Goal: Information Seeking & Learning: Learn about a topic

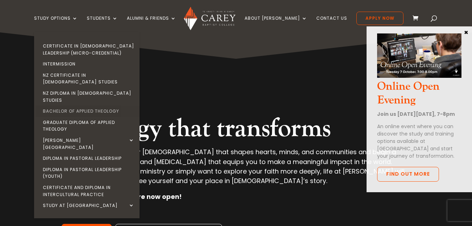
click at [111, 105] on link "Bachelor of Applied Theology" at bounding box center [88, 110] width 105 height 11
click at [110, 105] on link "Bachelor of Applied Theology" at bounding box center [88, 110] width 105 height 11
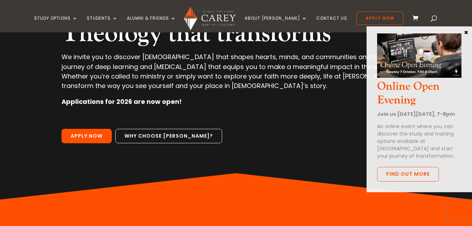
scroll to position [98, 0]
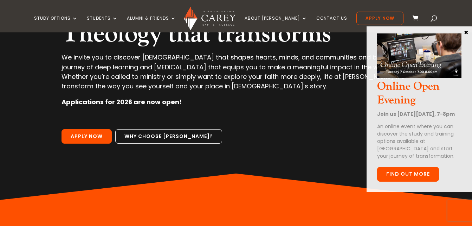
click at [422, 179] on link "Find out more" at bounding box center [408, 174] width 62 height 15
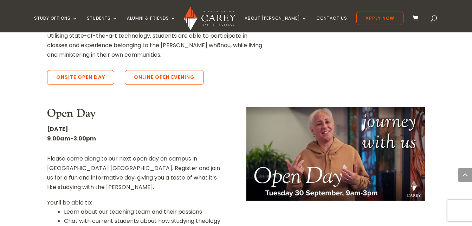
scroll to position [337, 0]
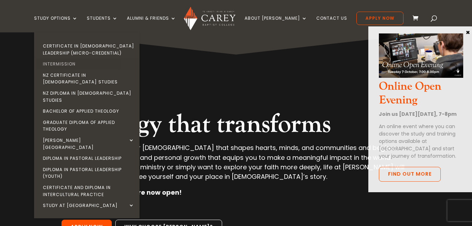
click at [79, 61] on link "Intermission" at bounding box center [88, 63] width 105 height 11
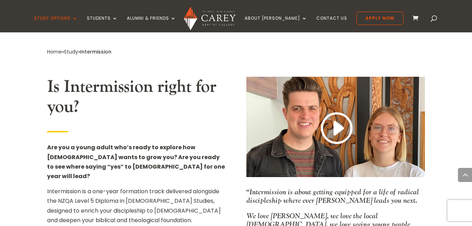
scroll to position [379, 0]
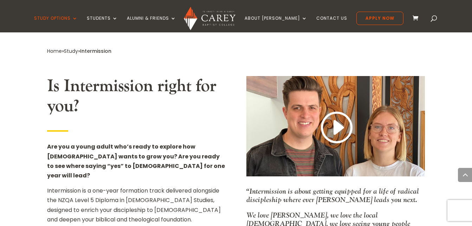
click at [88, 80] on h2 "Is Intermission right for you?" at bounding box center [136, 98] width 178 height 44
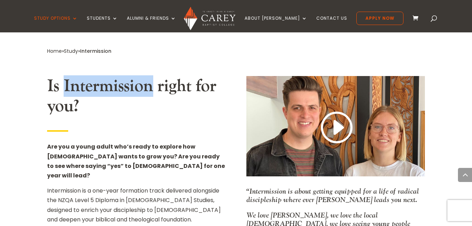
click at [88, 80] on h2 "Is Intermission right for you?" at bounding box center [136, 98] width 178 height 44
copy h2 "Intermission"
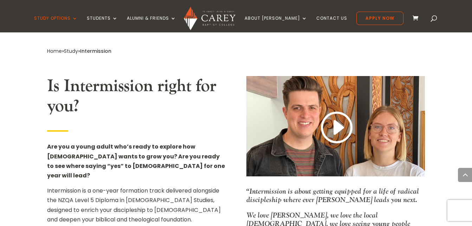
click at [171, 161] on p "Are you a young adult who’s ready to explore how [DEMOGRAPHIC_DATA] wants to gr…" at bounding box center [136, 164] width 178 height 44
click at [192, 151] on strong "Are you a young adult who’s ready to explore how God wants to grow you? Are you…" at bounding box center [136, 160] width 178 height 37
click at [170, 158] on p "Are you a young adult who’s ready to explore how God wants to grow you? Are you…" at bounding box center [136, 164] width 178 height 44
click at [53, 47] on link "Home" at bounding box center [54, 50] width 15 height 7
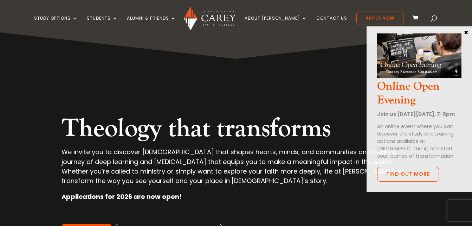
click at [466, 33] on button "×" at bounding box center [465, 32] width 7 height 6
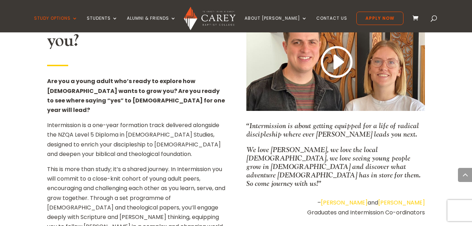
scroll to position [450, 0]
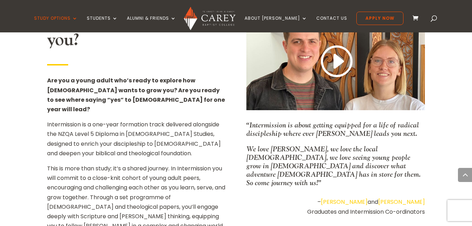
click at [91, 129] on p "Intermission is a one-year formation track delivered alongside the NZQA Level 5…" at bounding box center [136, 141] width 178 height 44
click at [89, 125] on p "Intermission is a one-year formation track delivered alongside the NZQA Level 5…" at bounding box center [136, 141] width 178 height 44
copy p "discipleship"
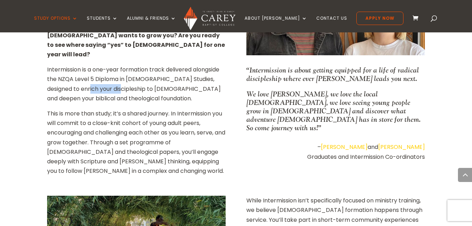
scroll to position [506, 0]
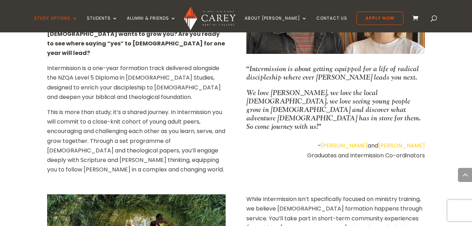
click at [343, 64] on p "“Intermission is about getting equipped for a life of radical discipleship wher…" at bounding box center [335, 76] width 178 height 24
copy p "equipped"
click at [410, 64] on p "“Intermission is about getting equipped for a life of radical discipleship wher…" at bounding box center [335, 76] width 178 height 24
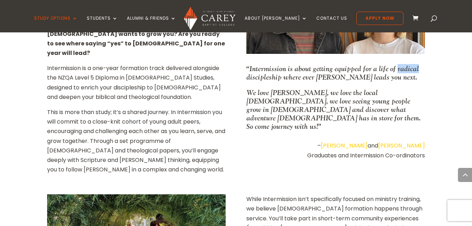
copy p "radical"
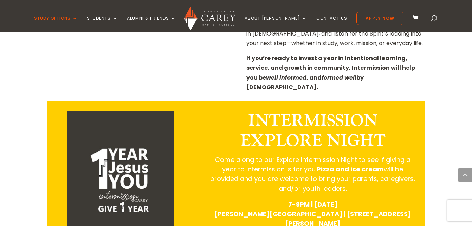
scroll to position [815, 0]
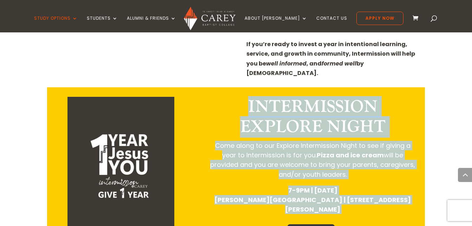
drag, startPoint x: 246, startPoint y: 50, endPoint x: 401, endPoint y: 151, distance: 184.9
click at [401, 151] on div "INTERMISSION EXPLORE NIGHT Come along to our Explore Intermission Night to see …" at bounding box center [313, 172] width 210 height 151
copy div "INTERMISSION EXPLORE NIGHT Come along to our Explore Intermission Night to see …"
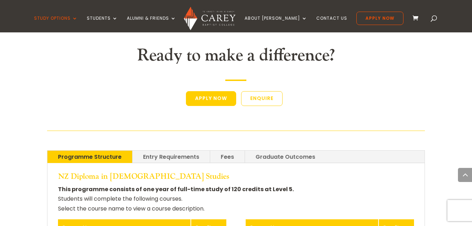
scroll to position [1433, 0]
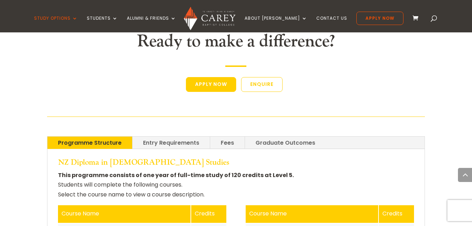
click at [104, 136] on link "Programme Structure" at bounding box center [89, 142] width 85 height 12
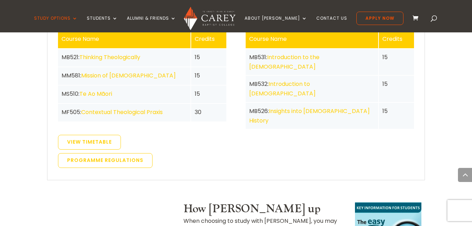
scroll to position [1630, 0]
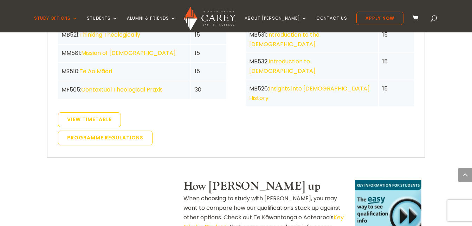
click at [219, 180] on div "How Carey stacks up When choosing to study with Carey, you may want to compare …" at bounding box center [265, 210] width 164 height 61
click at [215, 180] on div "How Carey stacks up When choosing to study with Carey, you may want to compare …" at bounding box center [265, 210] width 164 height 61
click at [331, 213] on link "Key Info for Students" at bounding box center [263, 222] width 160 height 18
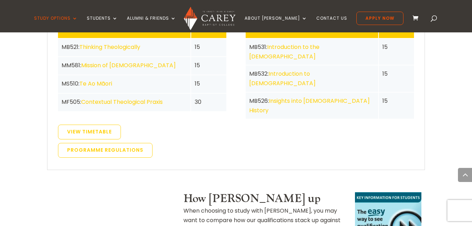
scroll to position [1616, 0]
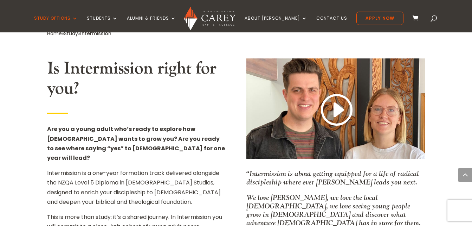
scroll to position [418, 0]
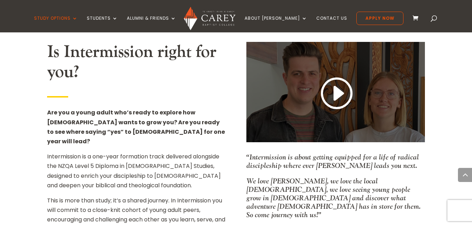
click at [343, 105] on div at bounding box center [335, 92] width 178 height 100
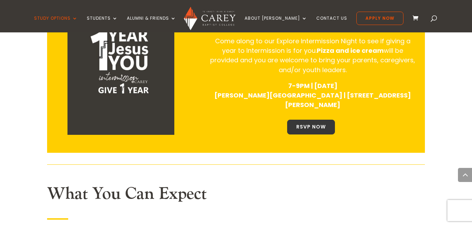
scroll to position [913, 0]
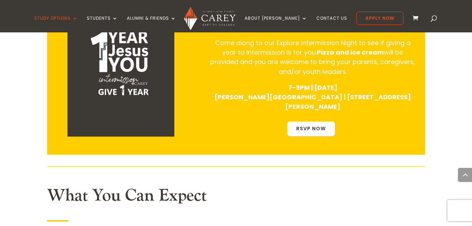
click at [307, 121] on link "RSVP NOW" at bounding box center [311, 128] width 48 height 15
click at [334, 121] on link "RSVP NOW" at bounding box center [311, 128] width 48 height 15
click at [218, 162] on div at bounding box center [235, 166] width 377 height 8
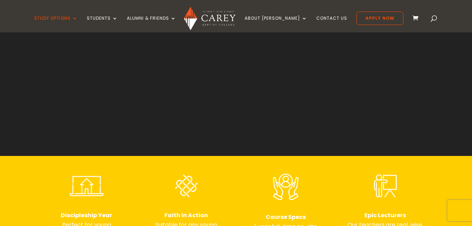
scroll to position [126, 0]
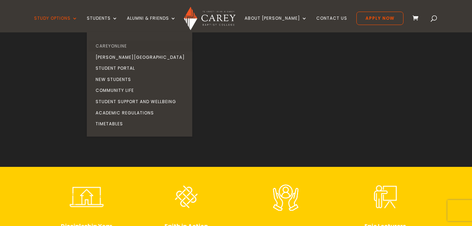
click at [132, 45] on link "CareyOnline" at bounding box center [141, 45] width 105 height 11
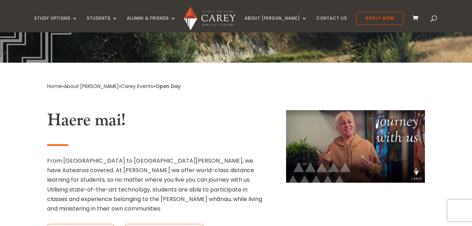
scroll to position [126, 0]
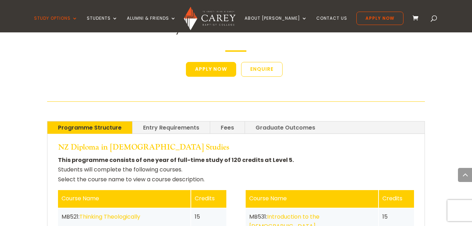
scroll to position [1447, 0]
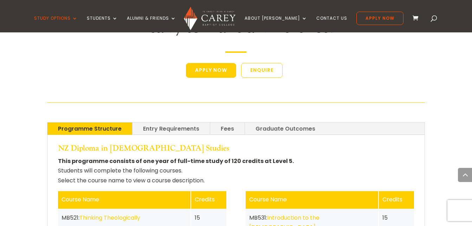
click at [279, 122] on link "Graduate Outcomes" at bounding box center [285, 128] width 81 height 12
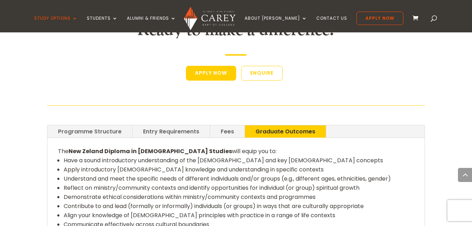
scroll to position [1462, 0]
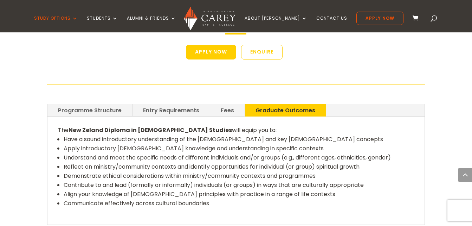
click at [227, 104] on link "Fees" at bounding box center [227, 110] width 34 height 12
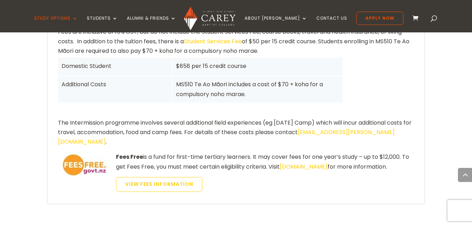
scroll to position [1560, 0]
click at [300, 162] on link "feesfree.govt.nz" at bounding box center [304, 166] width 48 height 8
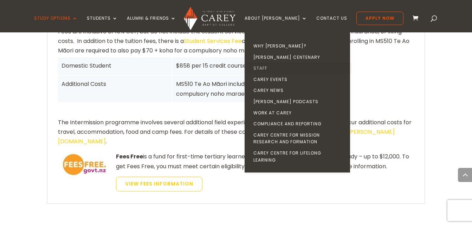
click at [273, 65] on link "Staff" at bounding box center [298, 68] width 105 height 11
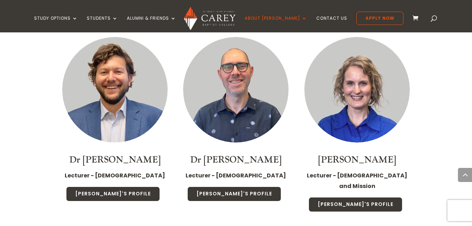
scroll to position [1433, 0]
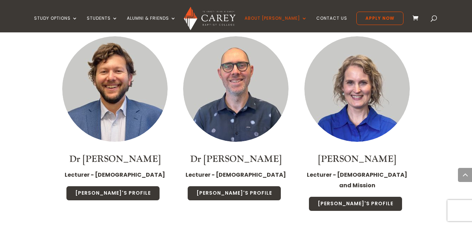
drag, startPoint x: 0, startPoint y: 0, endPoint x: 273, endPoint y: 65, distance: 280.9
click at [273, 65] on img at bounding box center [235, 88] width 105 height 105
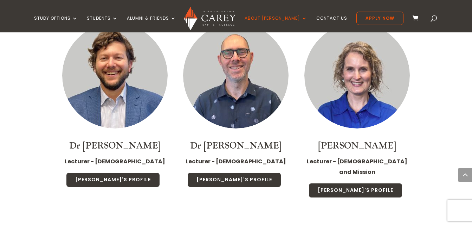
scroll to position [1447, 0]
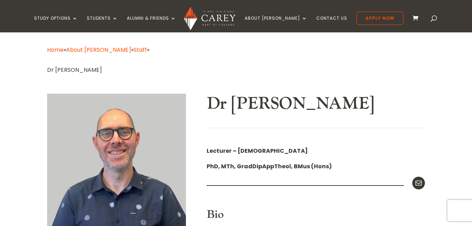
scroll to position [98, 0]
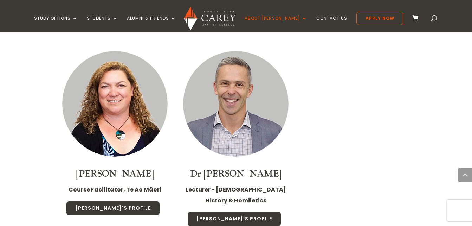
scroll to position [1635, 0]
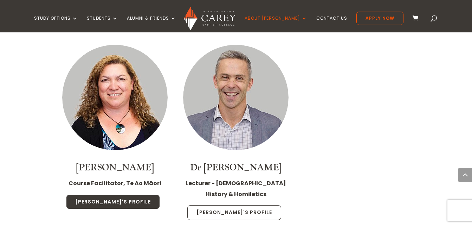
click at [250, 205] on link "[PERSON_NAME]'s Profile" at bounding box center [234, 212] width 94 height 15
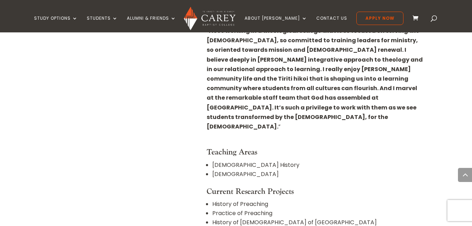
scroll to position [393, 0]
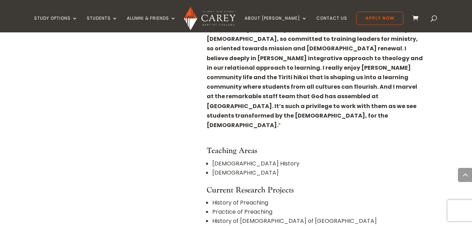
click at [224, 168] on li "[DEMOGRAPHIC_DATA]" at bounding box center [318, 172] width 213 height 9
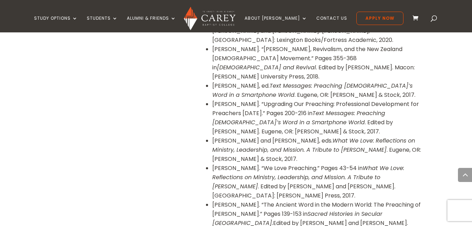
scroll to position [787, 0]
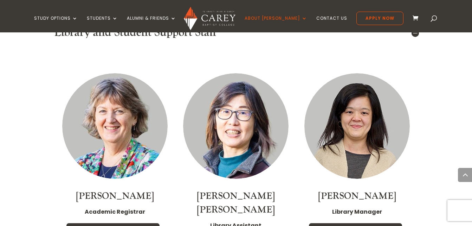
scroll to position [2932, 0]
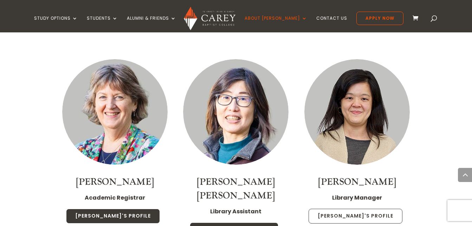
click at [368, 208] on link "[PERSON_NAME]'s Profile" at bounding box center [355, 215] width 94 height 15
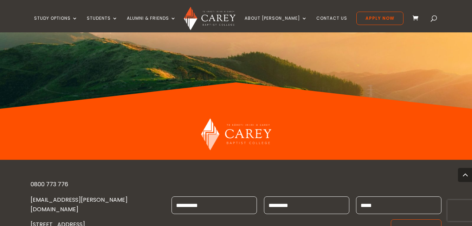
scroll to position [571, 0]
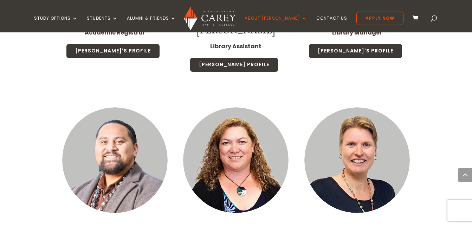
scroll to position [3111, 0]
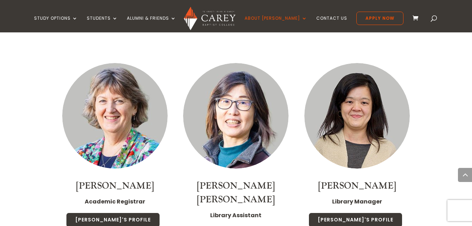
scroll to position [2942, 0]
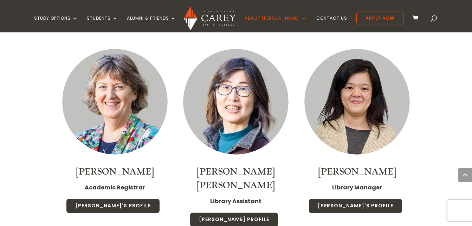
click at [106, 183] on strong "Academic Registrar" at bounding box center [115, 187] width 60 height 8
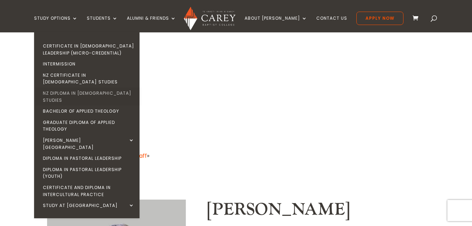
click at [122, 87] on link "NZ Diploma in [DEMOGRAPHIC_DATA] Studies" at bounding box center [88, 96] width 105 height 18
click at [91, 50] on link "Certificate in [DEMOGRAPHIC_DATA] Leadership (Micro-credential)" at bounding box center [88, 49] width 105 height 18
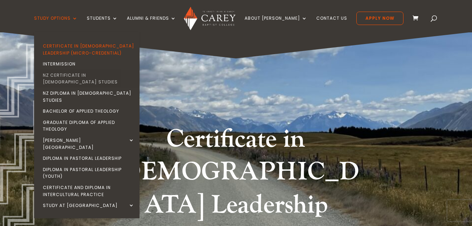
click at [95, 75] on link "NZ Certificate in [DEMOGRAPHIC_DATA] Studies" at bounding box center [88, 79] width 105 height 18
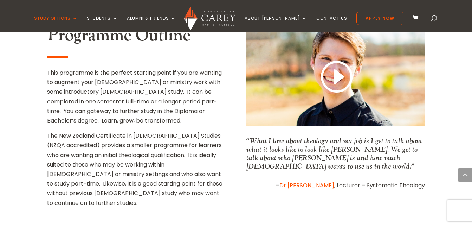
scroll to position [323, 0]
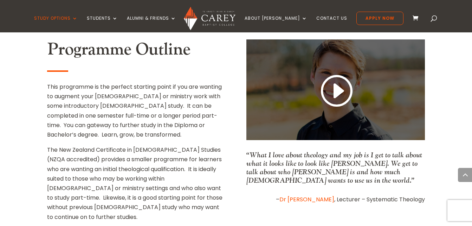
click at [341, 73] on link at bounding box center [336, 91] width 34 height 37
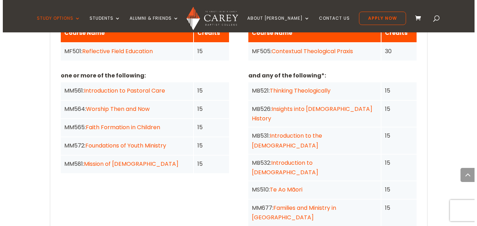
scroll to position [609, 0]
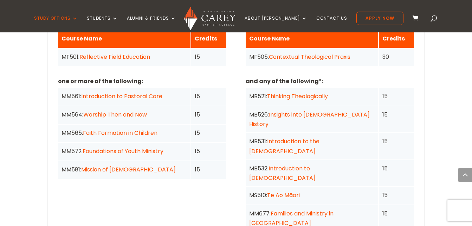
click at [333, 209] on link "Families and Ministry in [GEOGRAPHIC_DATA]" at bounding box center [291, 218] width 84 height 18
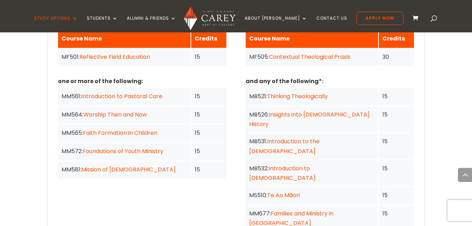
click at [111, 165] on link "Mission of [DEMOGRAPHIC_DATA]" at bounding box center [128, 169] width 95 height 8
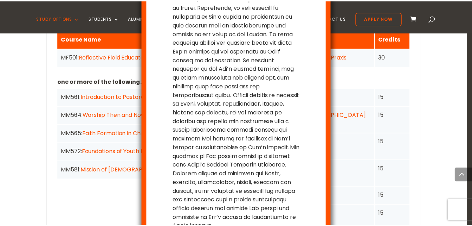
scroll to position [96, 0]
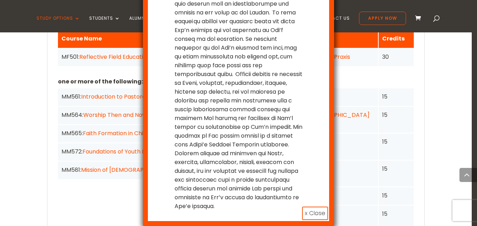
click at [317, 209] on button "x Close" at bounding box center [315, 212] width 26 height 13
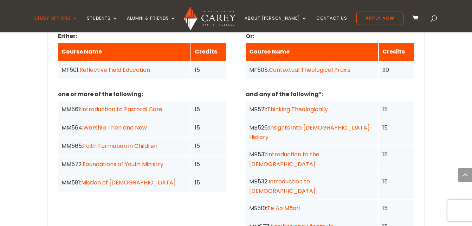
scroll to position [595, 0]
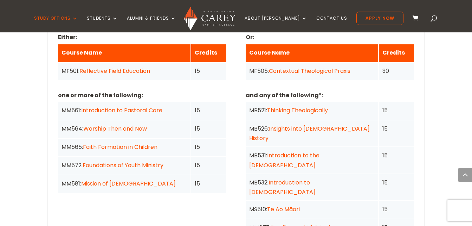
click at [312, 106] on link "Thinking Theologically" at bounding box center [297, 110] width 61 height 8
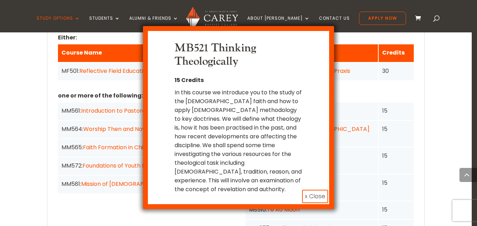
click at [319, 189] on button "x Close" at bounding box center [315, 195] width 26 height 13
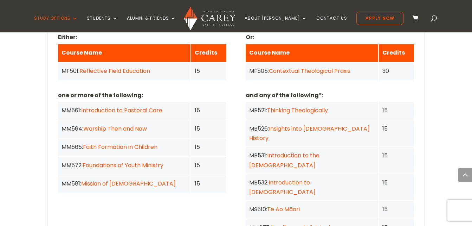
click at [134, 106] on link "Introduction to Pastoral Care" at bounding box center [121, 110] width 81 height 8
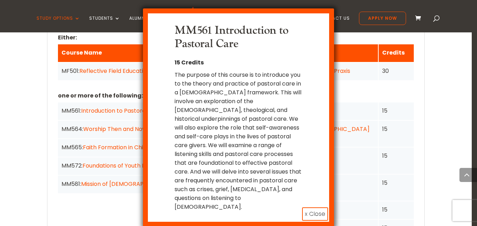
click at [311, 207] on button "x Close" at bounding box center [315, 213] width 26 height 13
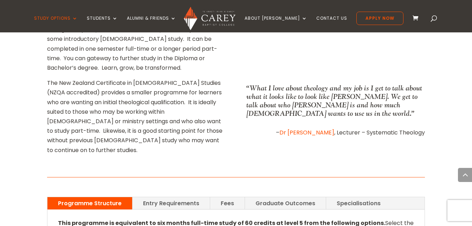
scroll to position [370, 0]
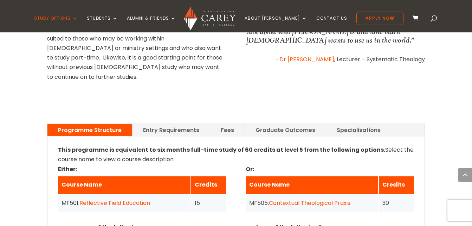
scroll to position [464, 0]
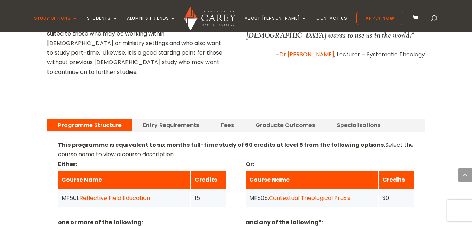
click at [164, 119] on link "Entry Requirements" at bounding box center [170, 125] width 77 height 12
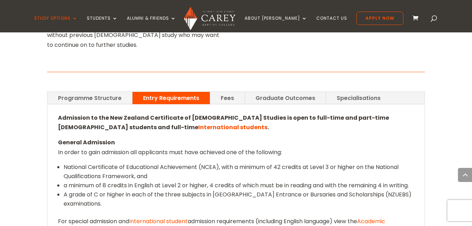
scroll to position [492, 0]
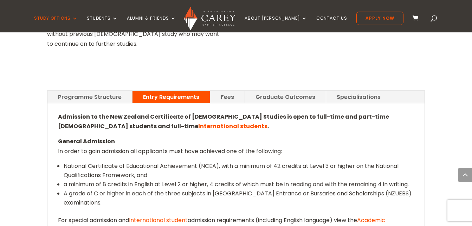
click at [383, 216] on link "Academic Regulations and Calendar" at bounding box center [221, 225] width 327 height 18
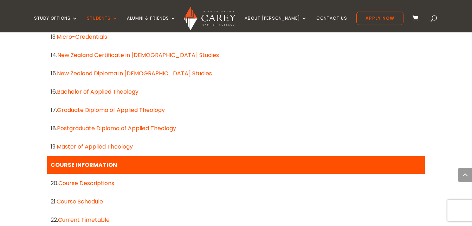
scroll to position [646, 0]
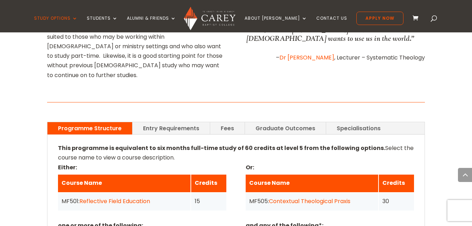
scroll to position [464, 0]
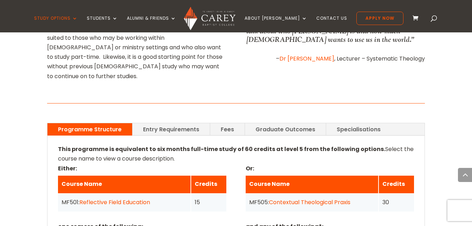
click at [228, 123] on link "Fees" at bounding box center [227, 129] width 34 height 12
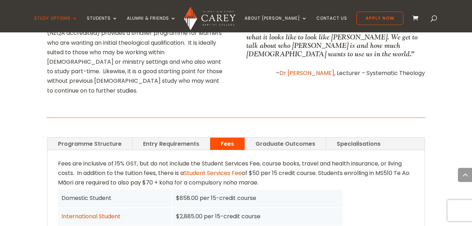
scroll to position [450, 0]
click at [223, 168] on link "Student Services Fee" at bounding box center [213, 172] width 58 height 8
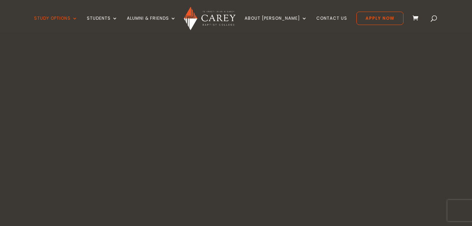
scroll to position [450, 0]
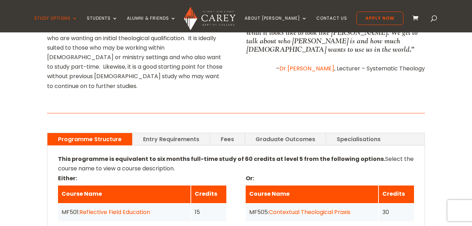
click at [263, 133] on link "Graduate Outcomes" at bounding box center [285, 139] width 81 height 12
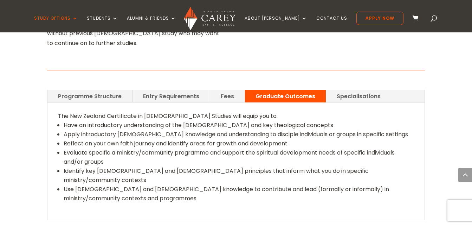
scroll to position [492, 0]
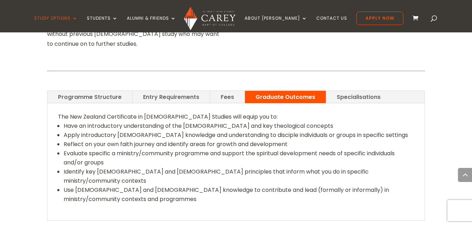
click at [347, 91] on link "Specialisations" at bounding box center [358, 97] width 65 height 12
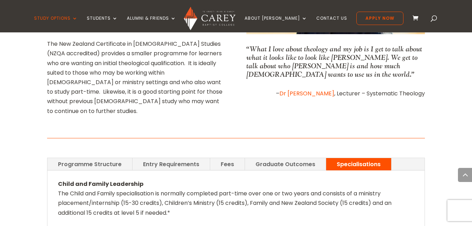
scroll to position [436, 0]
